Goal: Information Seeking & Learning: Learn about a topic

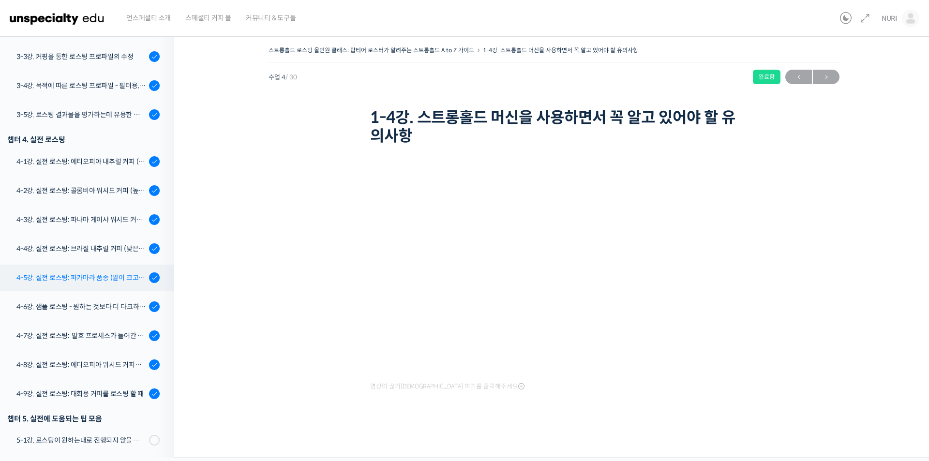
scroll to position [727, 0]
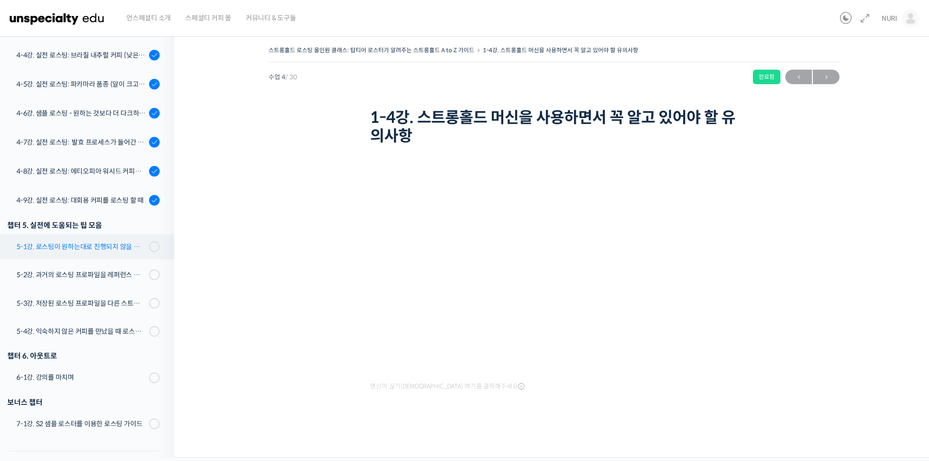
click at [106, 251] on div "5-1강. 로스팅이 원하는대로 진행되지 않을 때, 일관성이 떨어질 때" at bounding box center [81, 246] width 130 height 11
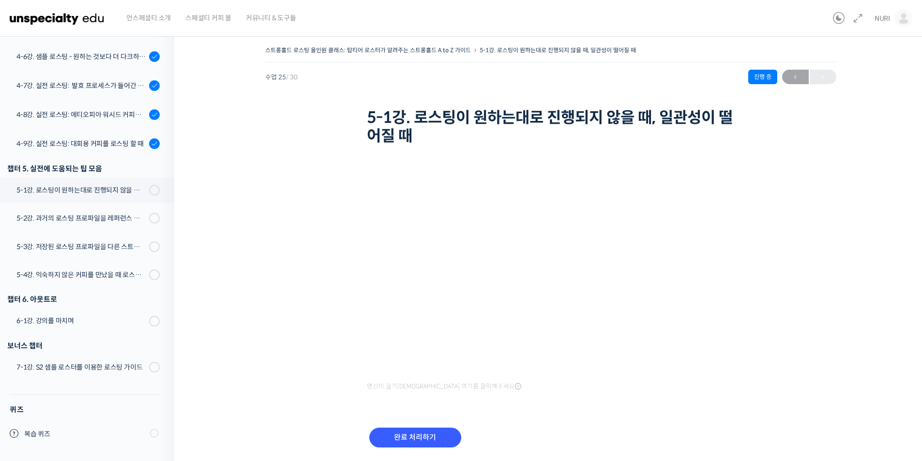
scroll to position [722, 0]
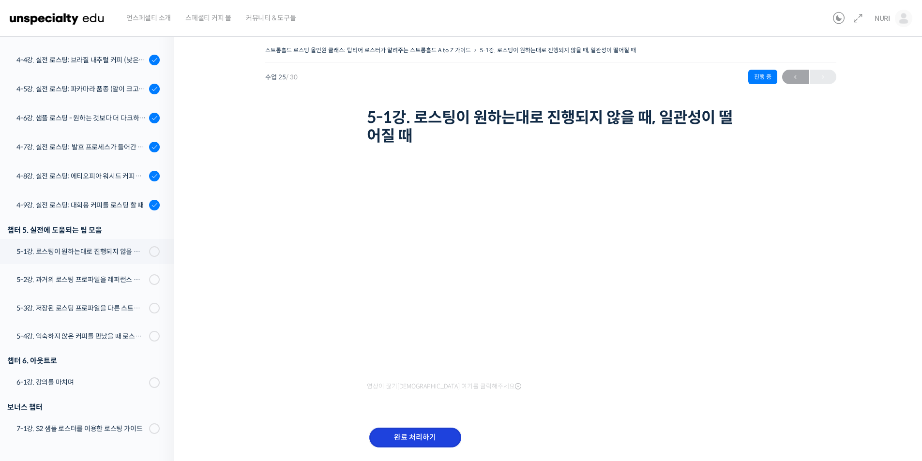
click at [420, 438] on input "완료 처리하기" at bounding box center [415, 438] width 92 height 20
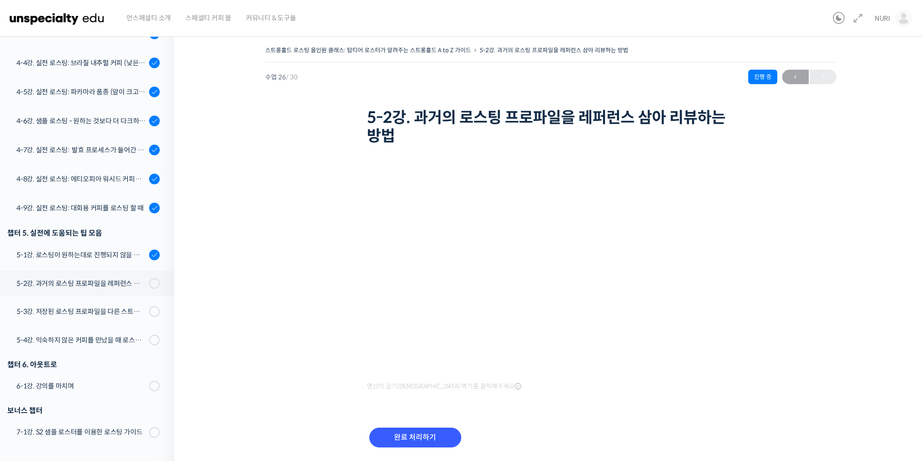
scroll to position [785, 0]
